Goal: Information Seeking & Learning: Learn about a topic

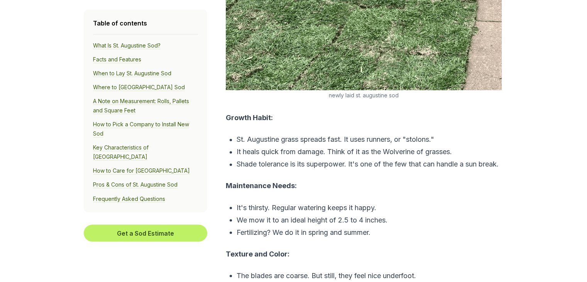
scroll to position [1274, 0]
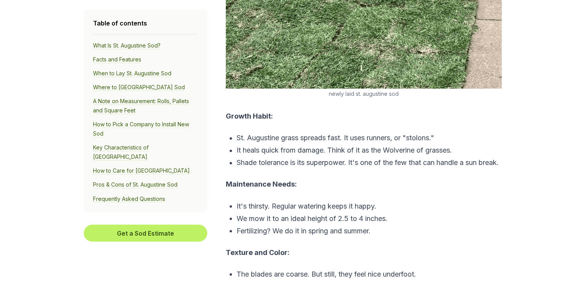
click at [198, 113] on nav "Table of contents What Is St. Augustine Sod? Facts and Features When to Lay St.…" at bounding box center [146, 110] width 124 height 203
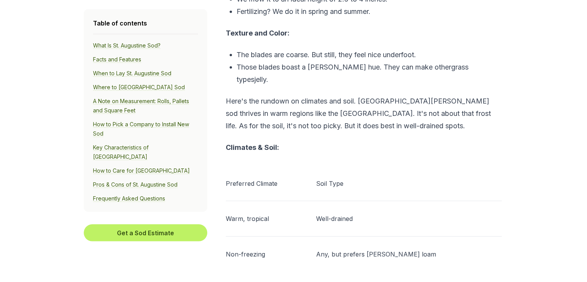
scroll to position [1505, 0]
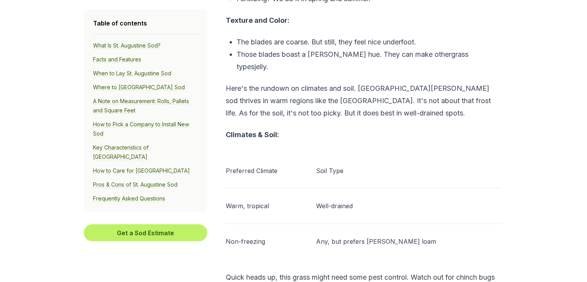
click at [252, 166] on p "Preferred Climate" at bounding box center [266, 170] width 81 height 9
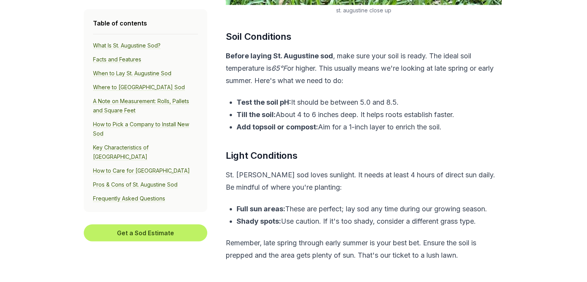
scroll to position [2161, 0]
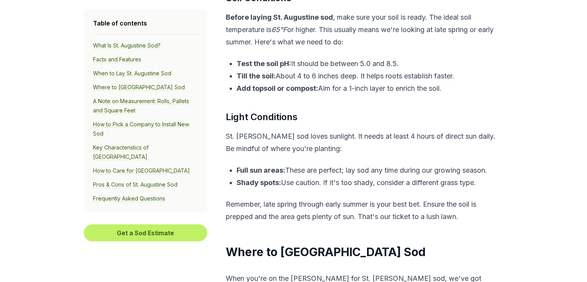
drag, startPoint x: 357, startPoint y: 131, endPoint x: 347, endPoint y: 121, distance: 14.2
drag, startPoint x: 347, startPoint y: 121, endPoint x: 328, endPoint y: 110, distance: 22.2
click at [328, 130] on p "St. [PERSON_NAME] sod loves sunlight. It needs at least 4 hours of direct sun d…" at bounding box center [364, 142] width 276 height 25
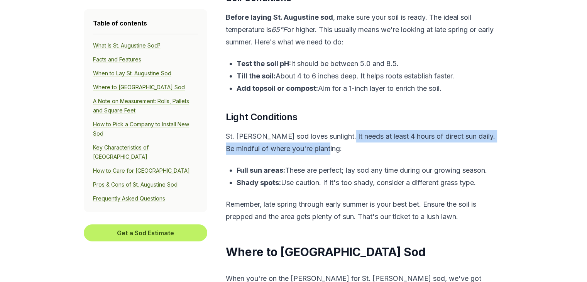
drag, startPoint x: 374, startPoint y: 115, endPoint x: 469, endPoint y: 125, distance: 95.4
click at [469, 130] on p "St. [PERSON_NAME] sod loves sunlight. It needs at least 4 hours of direct sun d…" at bounding box center [364, 142] width 276 height 25
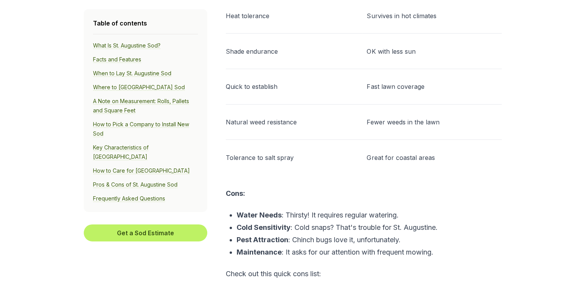
scroll to position [5323, 0]
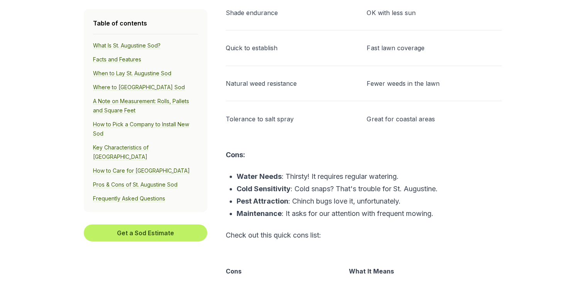
click at [150, 181] on link "Pros & Cons of St. Augustine Sod" at bounding box center [135, 184] width 85 height 7
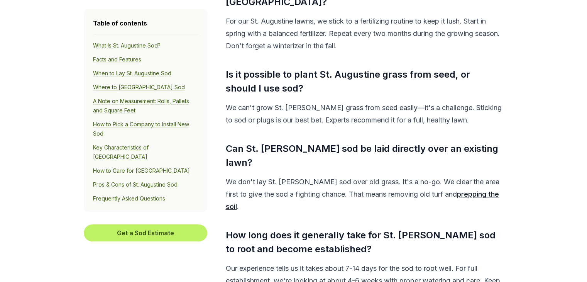
scroll to position [5899, 0]
click at [464, 190] on link "prepping the soil" at bounding box center [362, 200] width 273 height 20
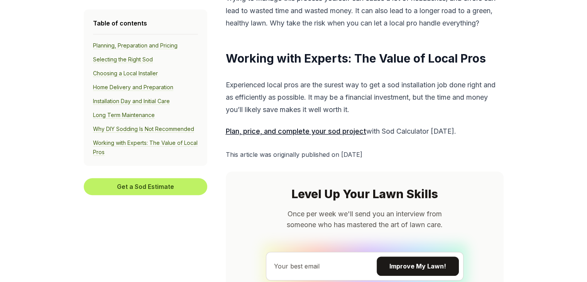
scroll to position [3396, 0]
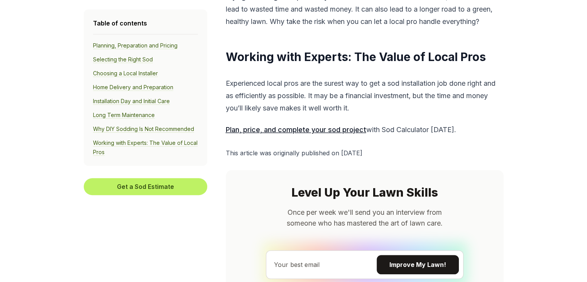
click at [298, 134] on u "Plan, price, and complete your sod project" at bounding box center [296, 129] width 140 height 8
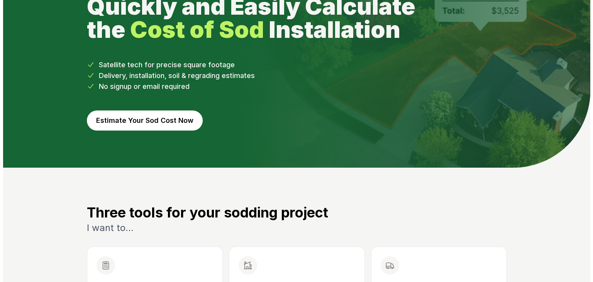
scroll to position [77, 0]
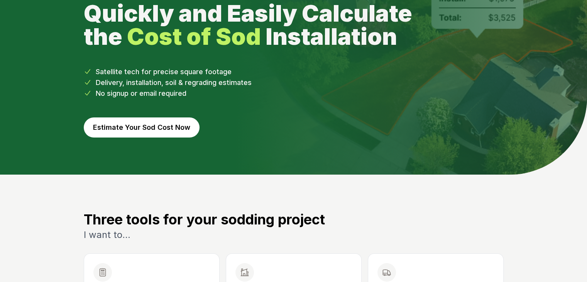
click at [145, 125] on button "Estimate Your Sod Cost Now" at bounding box center [142, 127] width 116 height 20
